Goal: Use online tool/utility: Use online tool/utility

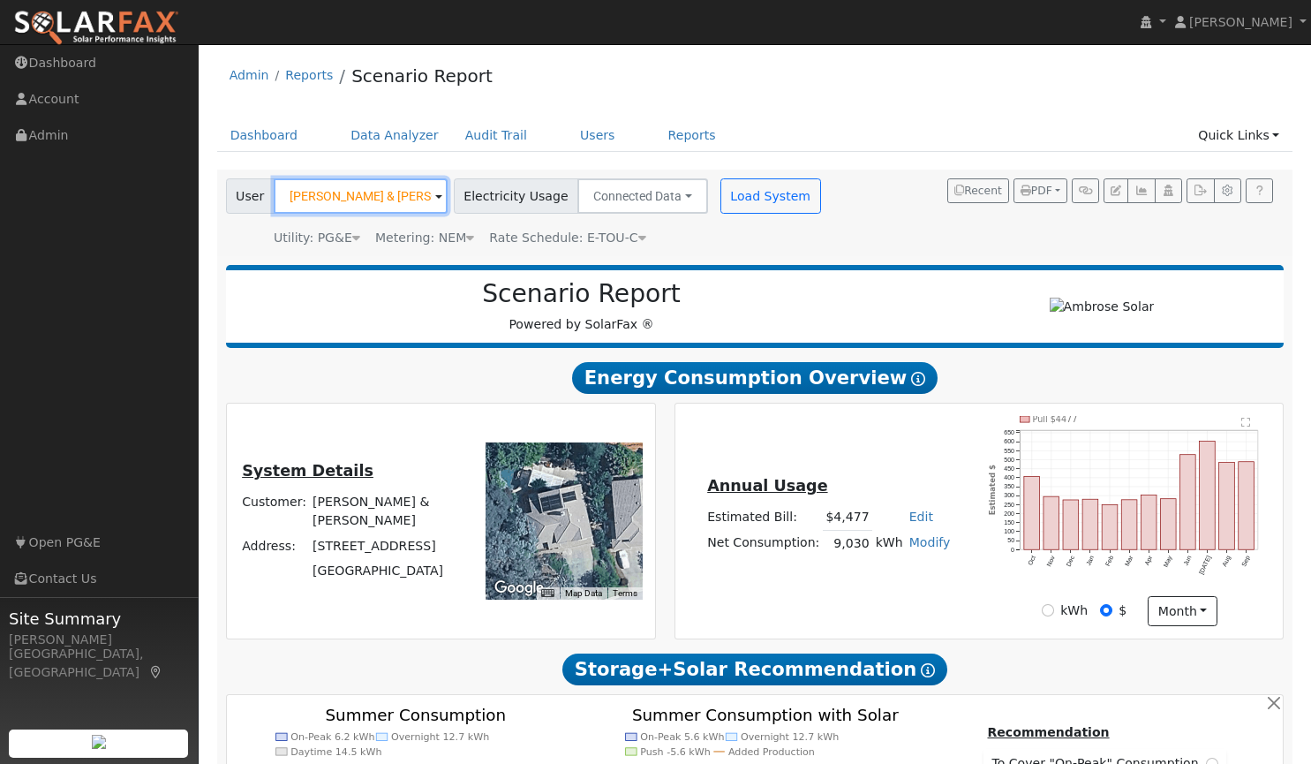
click at [365, 193] on input "[PERSON_NAME] & [PERSON_NAME]" at bounding box center [361, 195] width 174 height 35
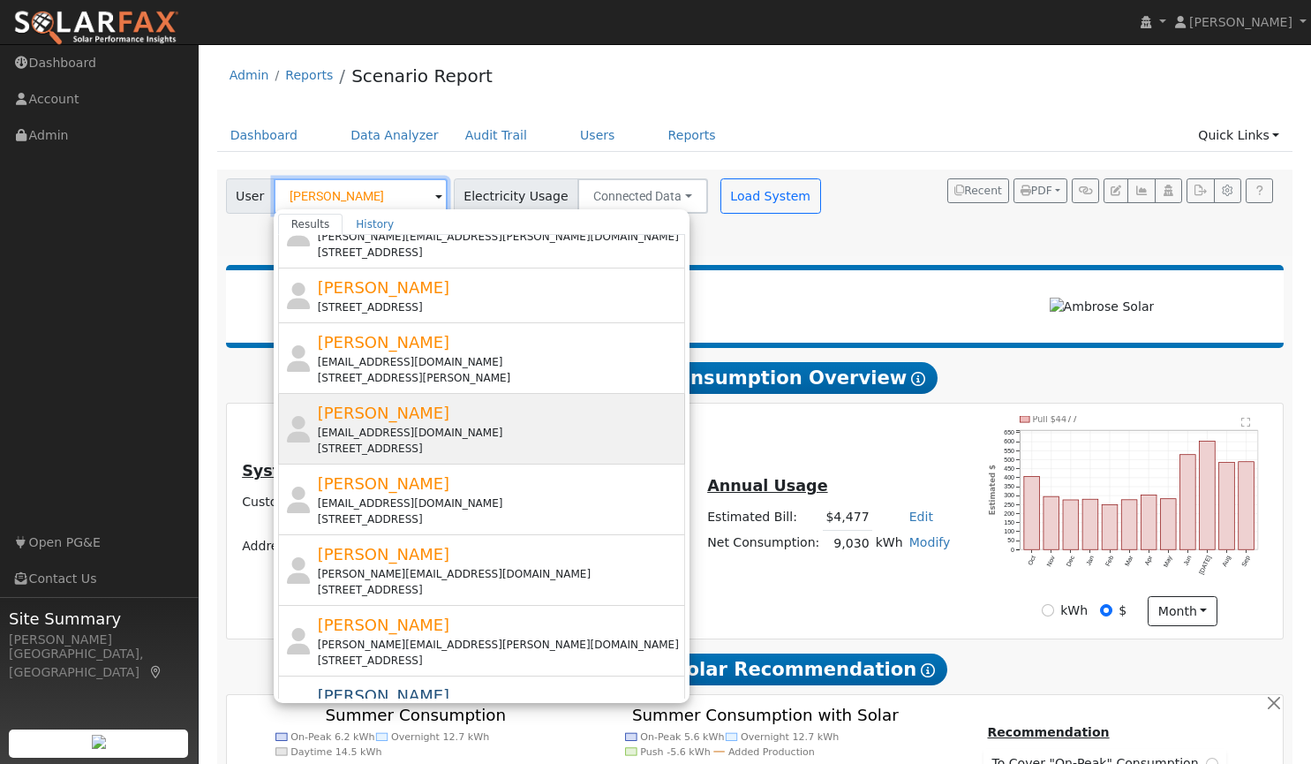
scroll to position [179, 0]
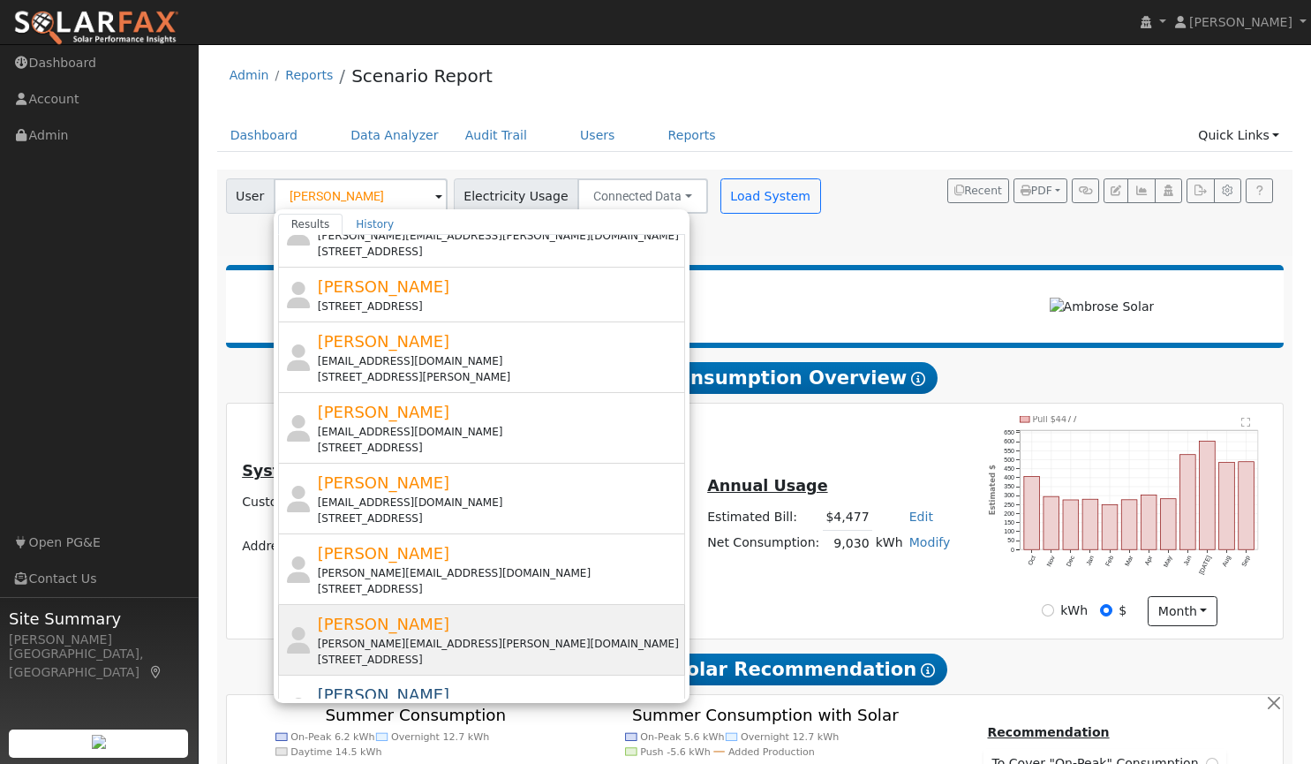
click at [357, 638] on div "[PERSON_NAME][EMAIL_ADDRESS][PERSON_NAME][DOMAIN_NAME]" at bounding box center [500, 644] width 365 height 16
type input "[PERSON_NAME]"
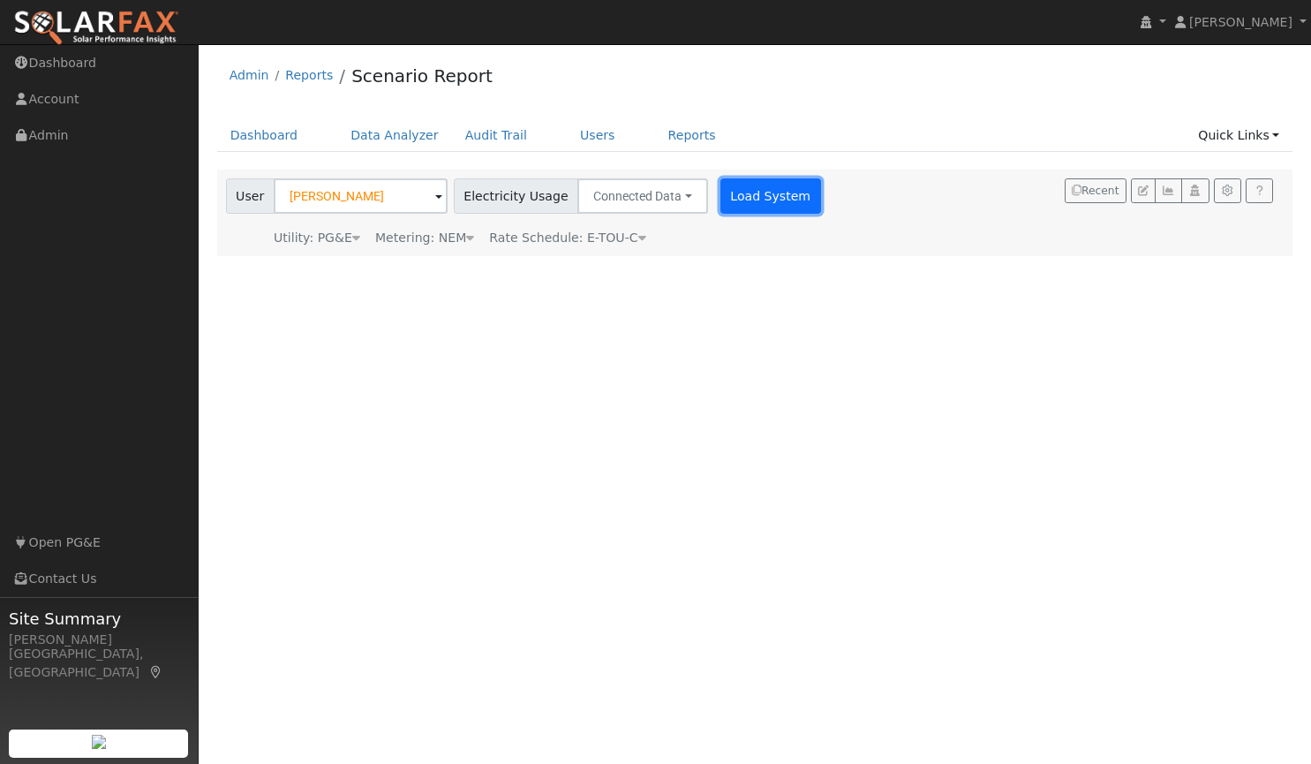
click at [738, 195] on button "Load System" at bounding box center [770, 195] width 101 height 35
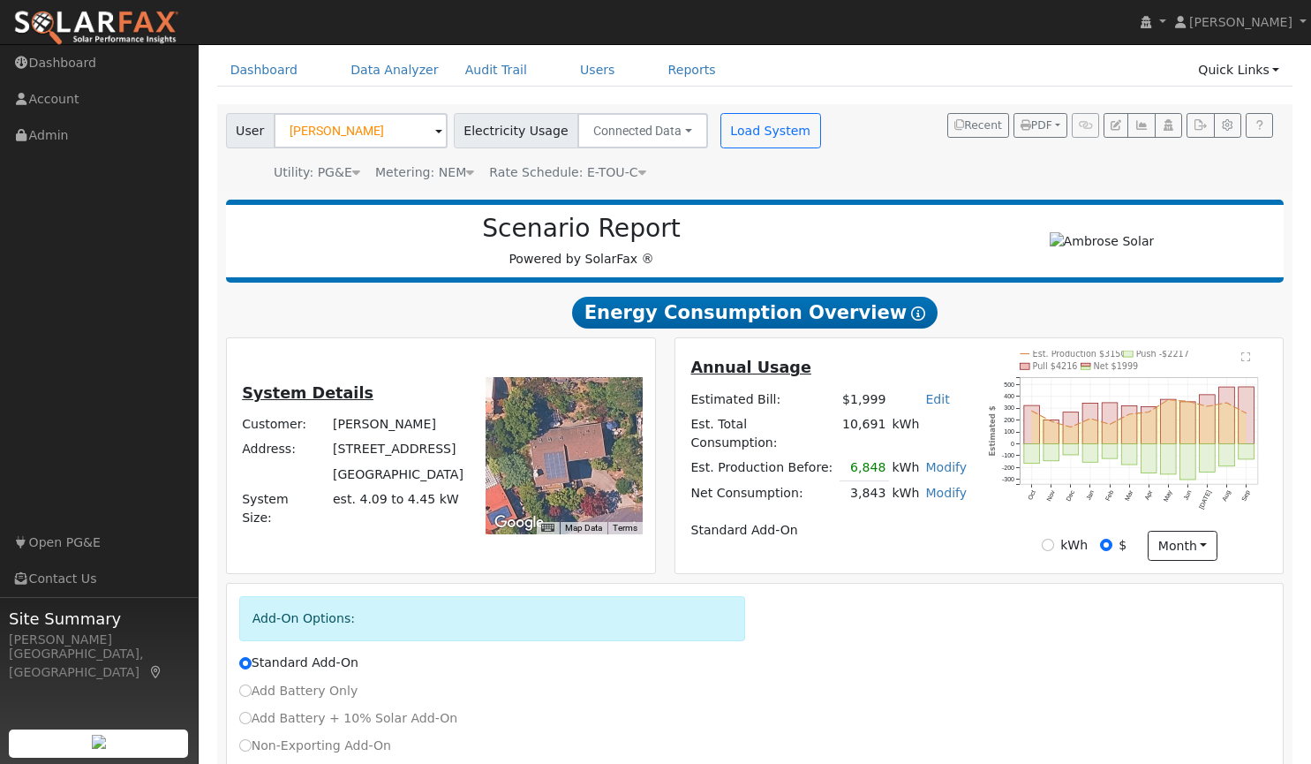
scroll to position [180, 0]
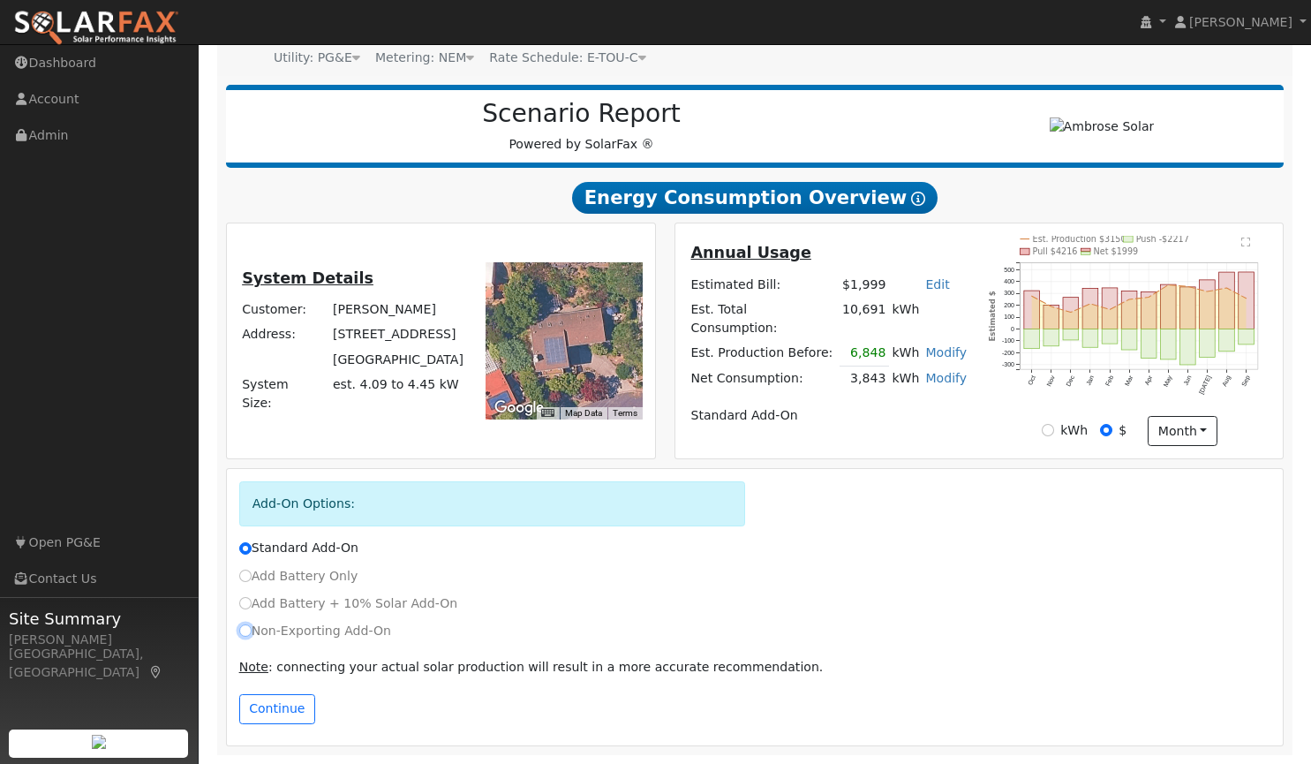
click at [246, 630] on input "Non-Exporting Add-On" at bounding box center [245, 630] width 12 height 12
radio input "true"
radio input "false"
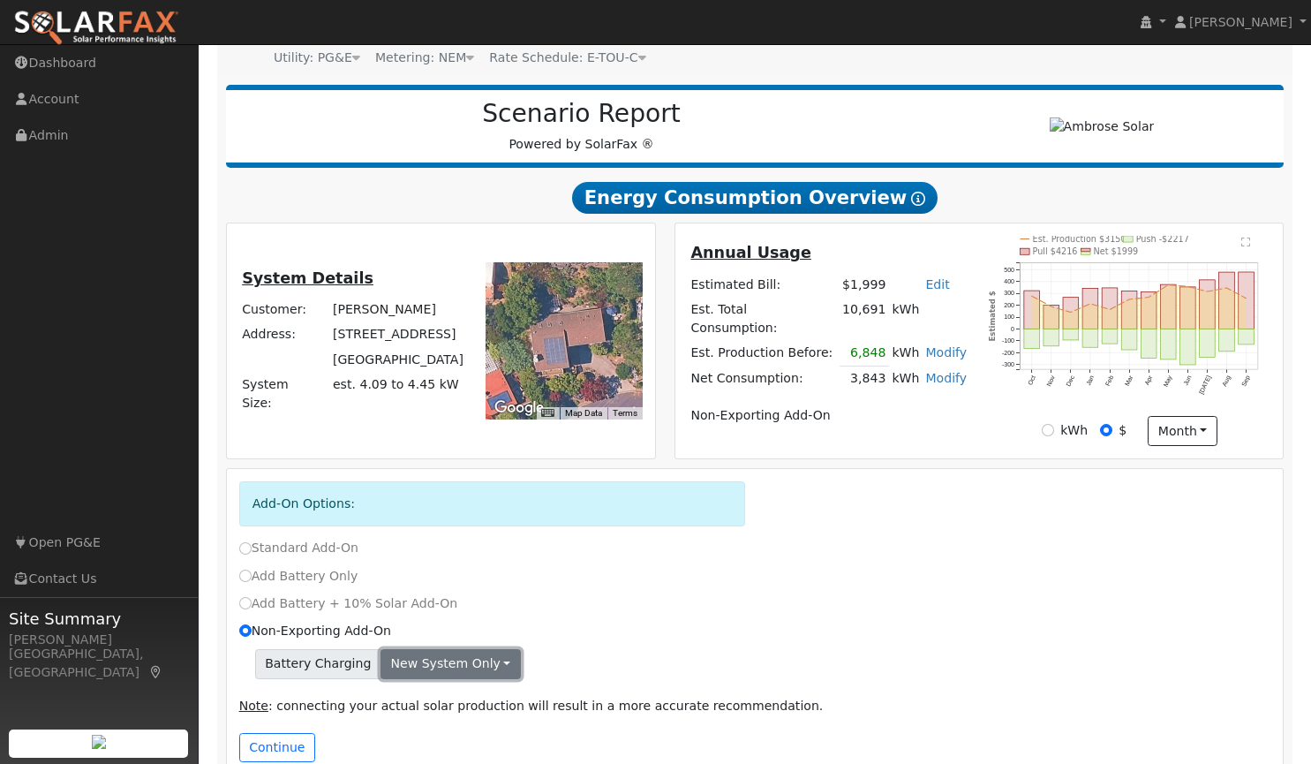
click at [420, 658] on button "New system only" at bounding box center [450, 664] width 140 height 30
click at [439, 724] on link "Both systems" at bounding box center [447, 724] width 132 height 25
click at [271, 750] on button "Continue" at bounding box center [277, 748] width 76 height 30
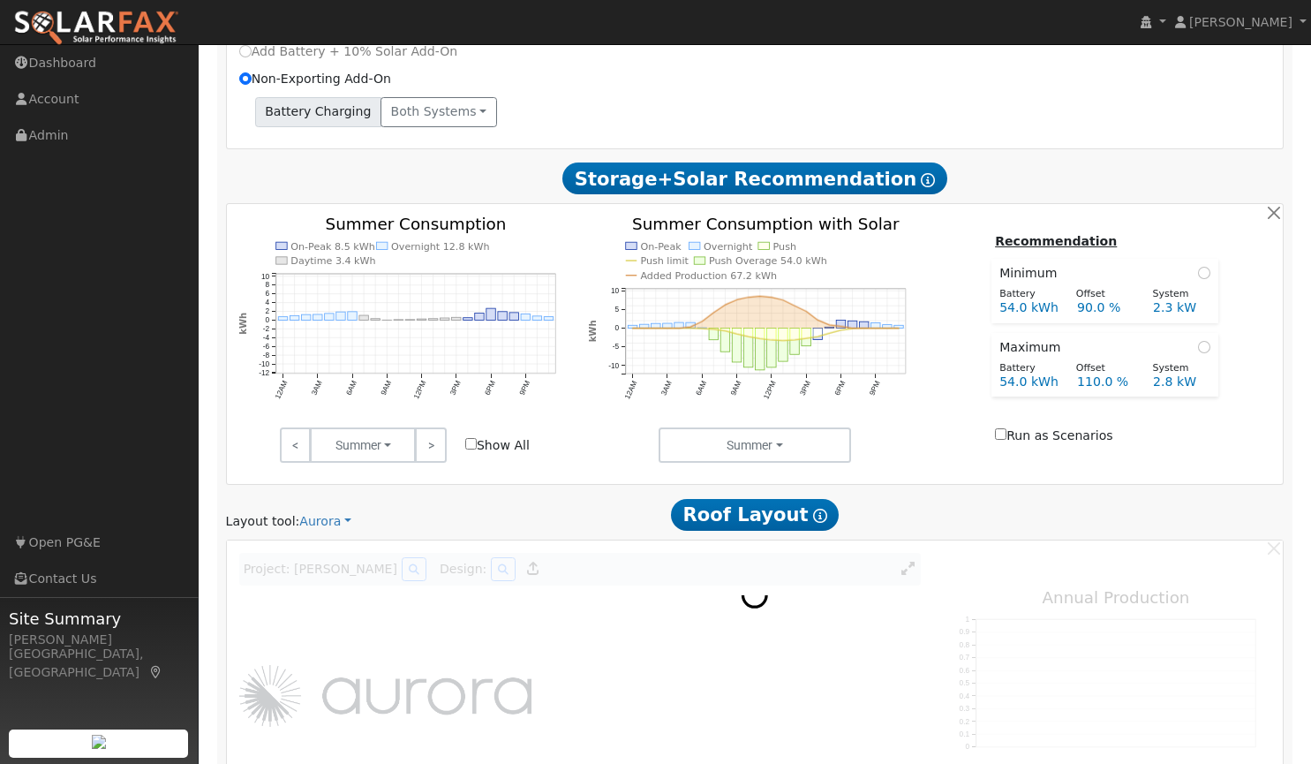
scroll to position [779, 0]
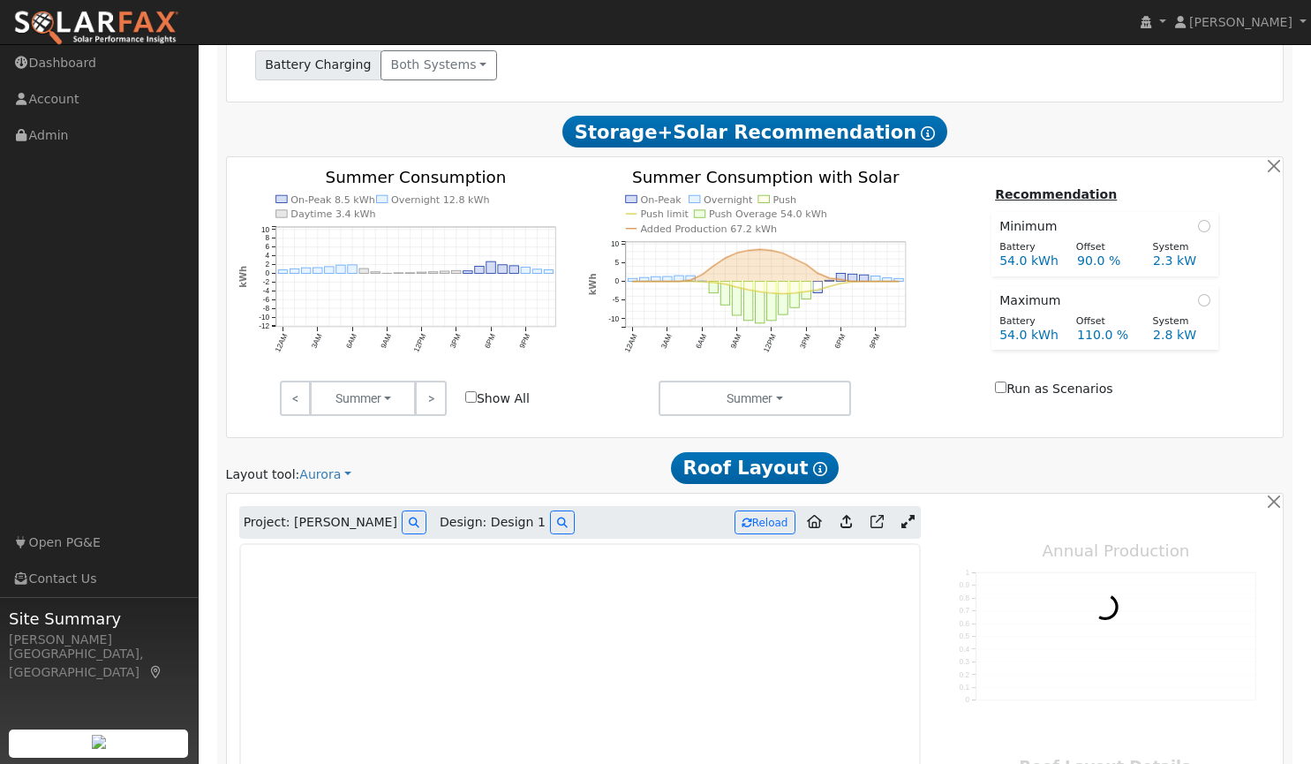
type input "5664"
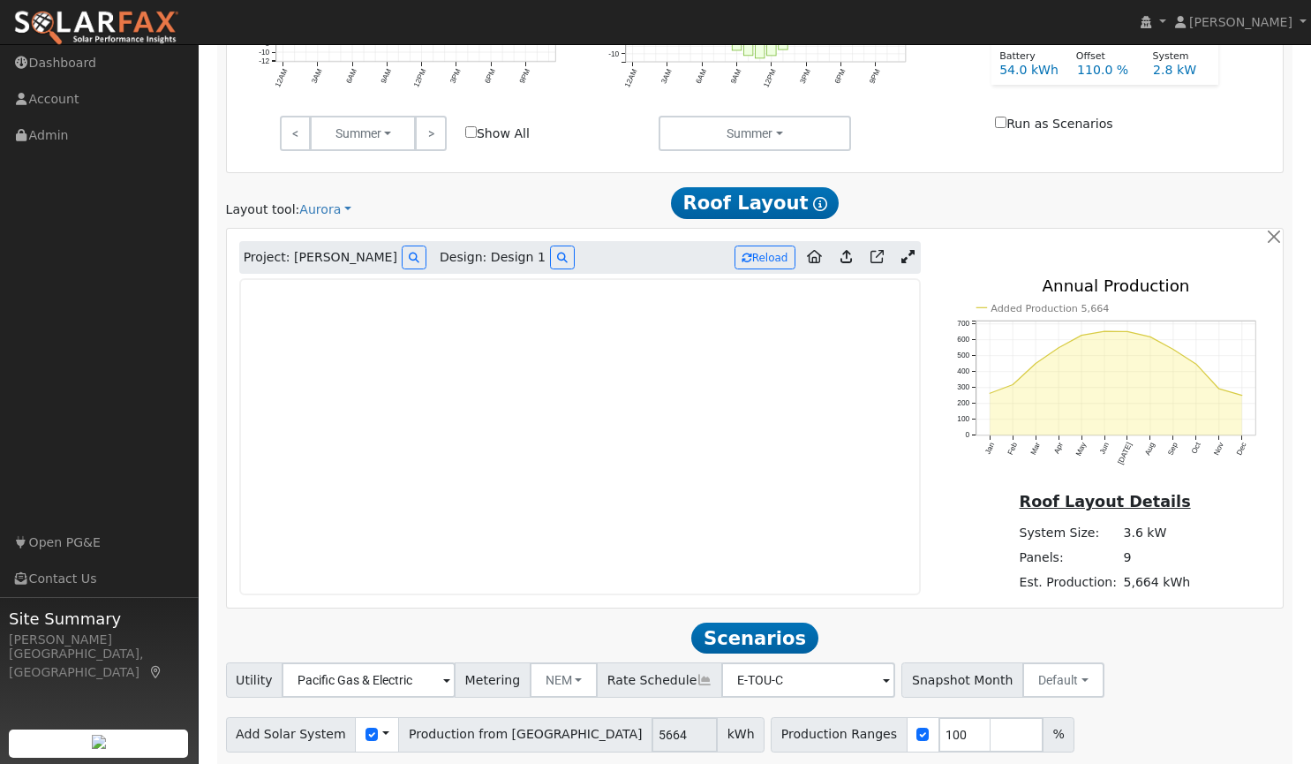
scroll to position [1044, 0]
click at [901, 259] on icon at bounding box center [907, 255] width 13 height 13
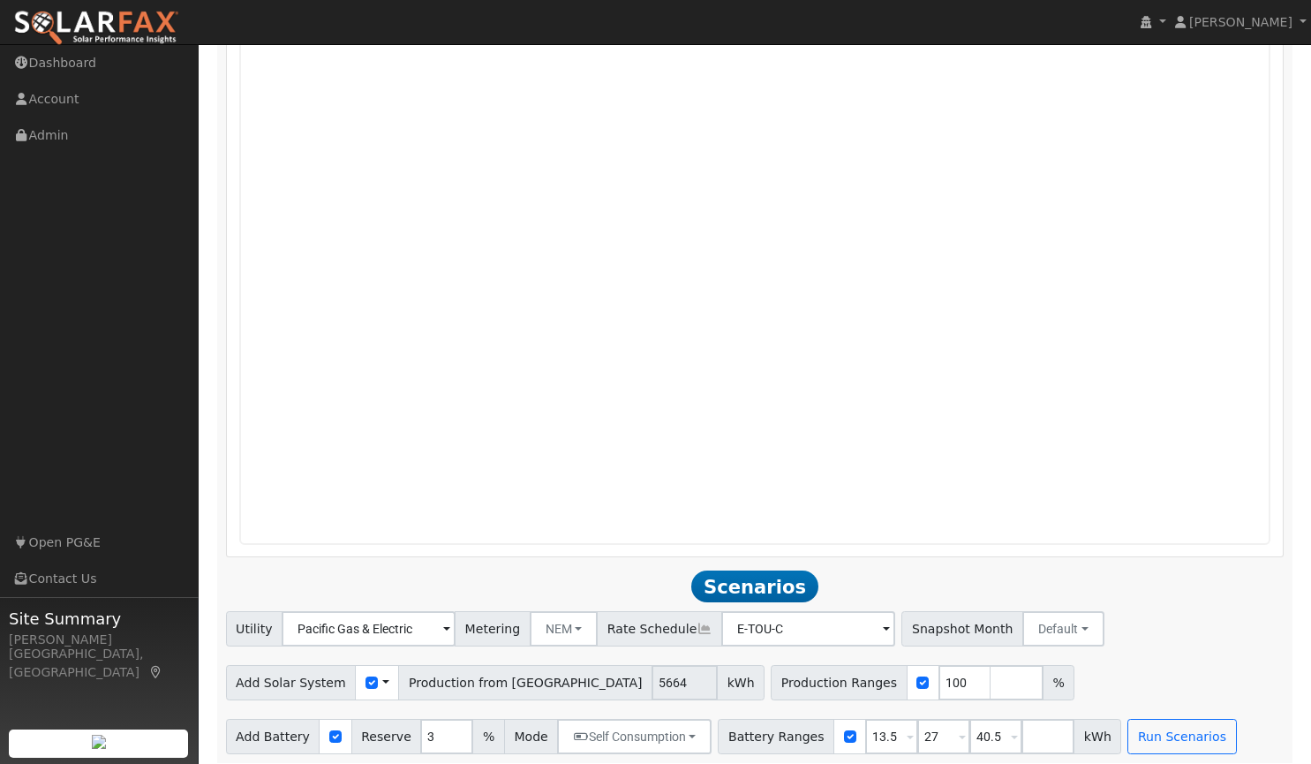
scroll to position [1483, 0]
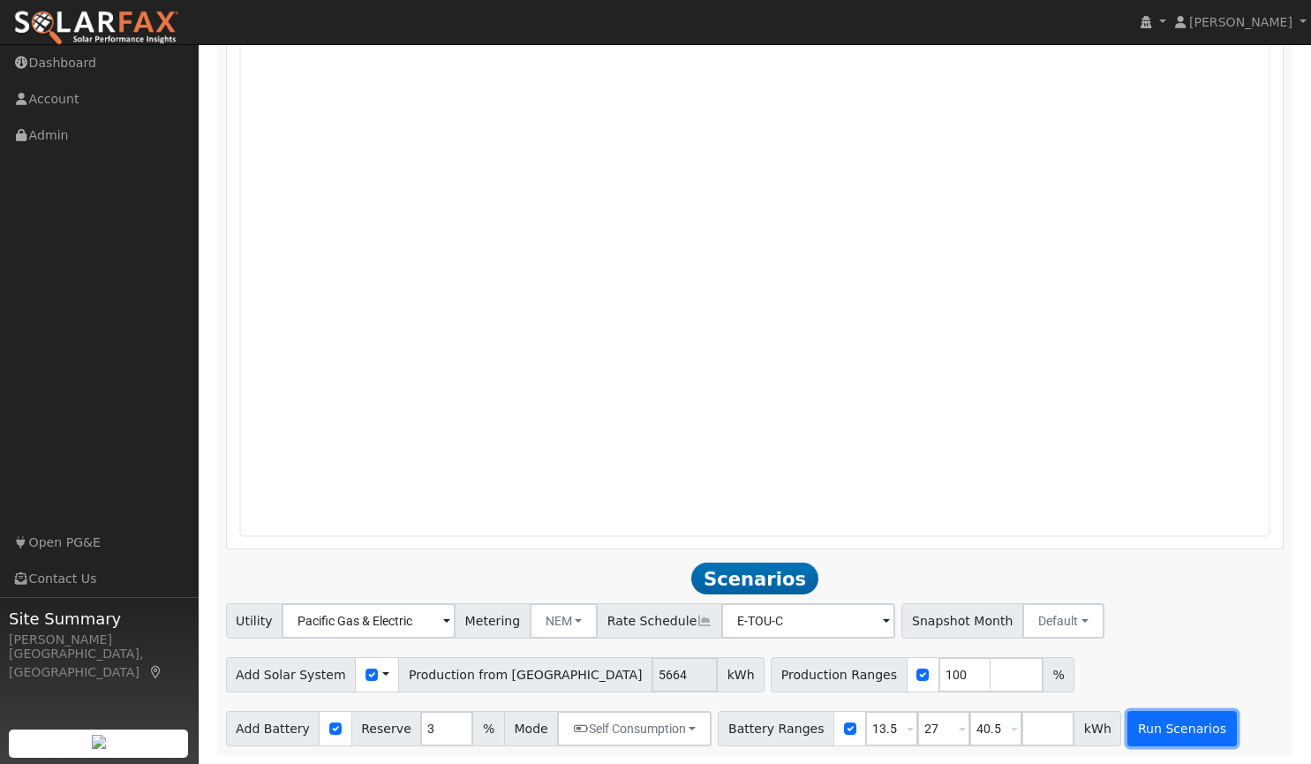
click at [1139, 724] on button "Run Scenarios" at bounding box center [1181, 728] width 109 height 35
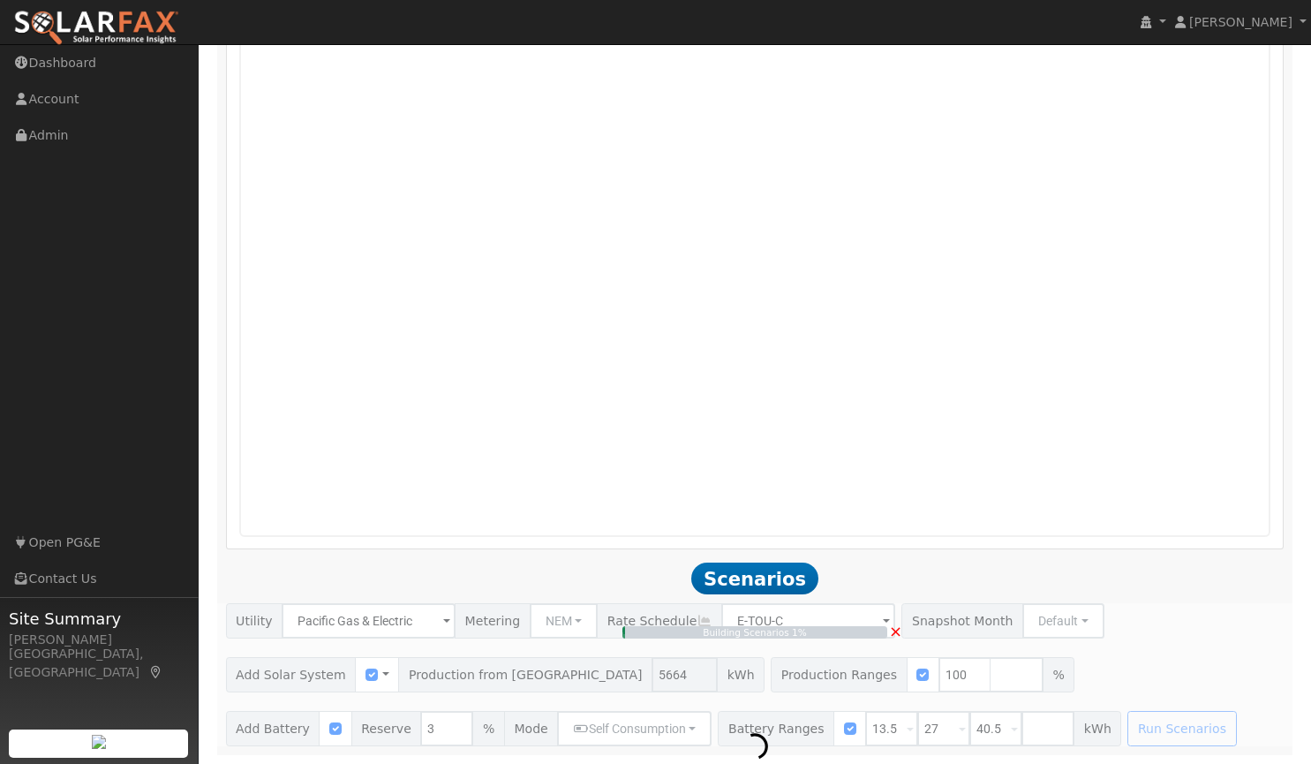
type input "$13,216"
type input "$8,825"
type input "3.8"
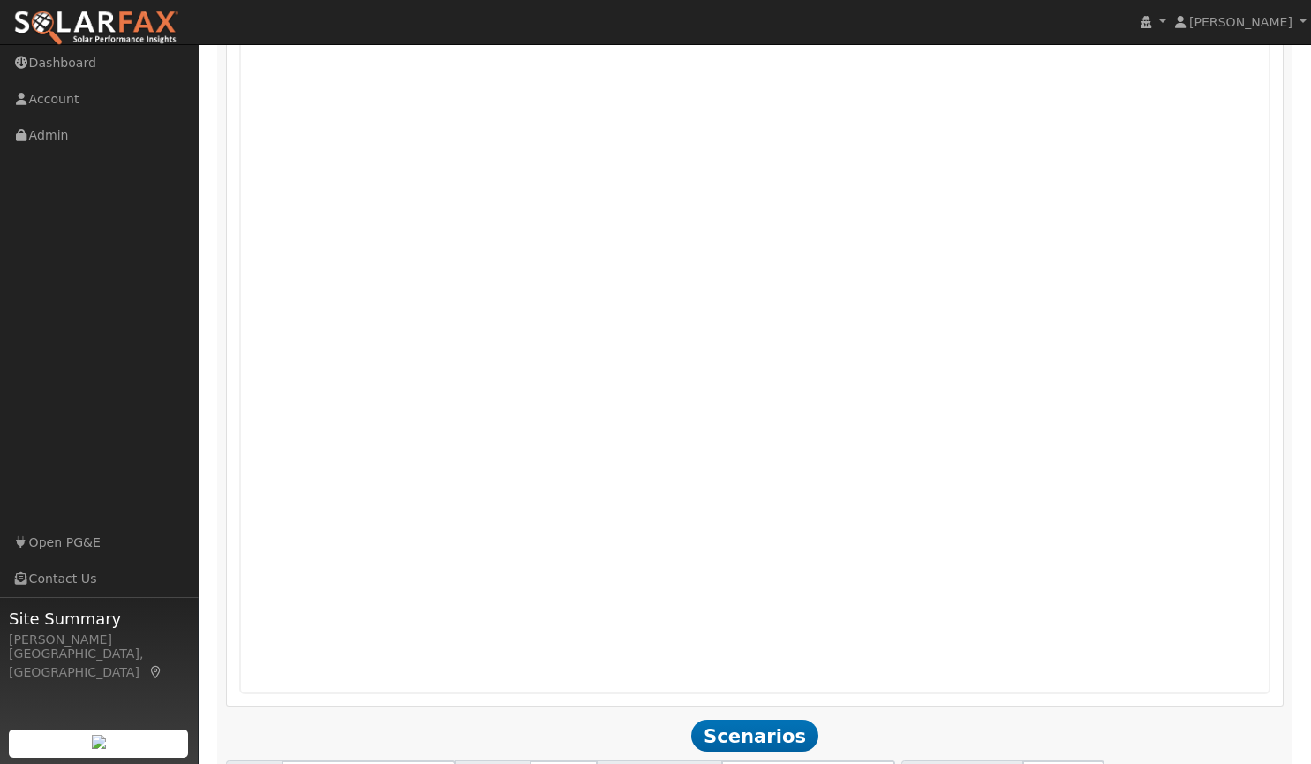
scroll to position [1326, 0]
